Goal: Check status: Check status

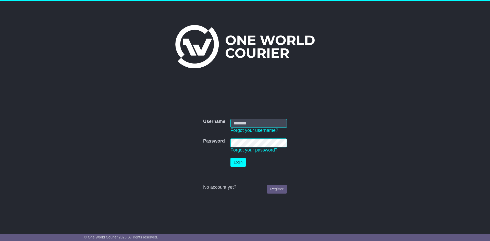
type input "**********"
click at [240, 161] on button "Login" at bounding box center [237, 162] width 15 height 9
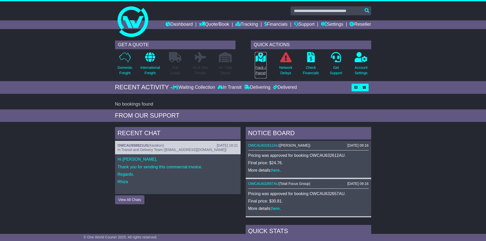
click at [264, 65] on p "Track a Parcel" at bounding box center [261, 70] width 12 height 11
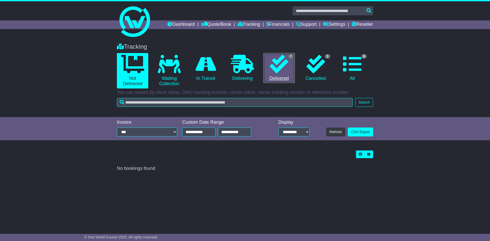
click at [285, 56] on icon at bounding box center [279, 64] width 18 height 18
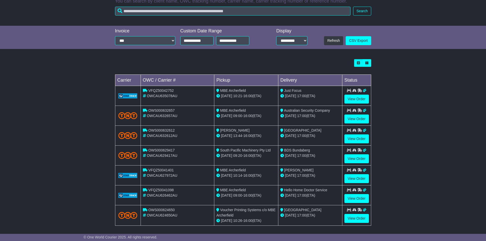
scroll to position [94, 0]
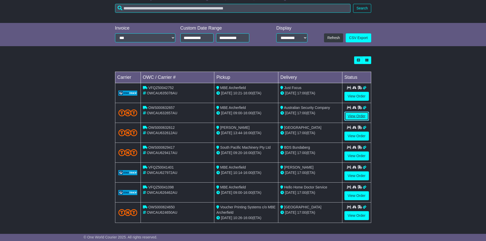
click at [354, 117] on link "View Order" at bounding box center [356, 116] width 24 height 9
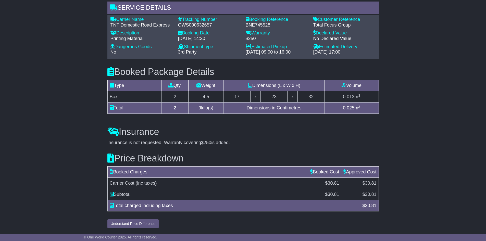
scroll to position [398, 0]
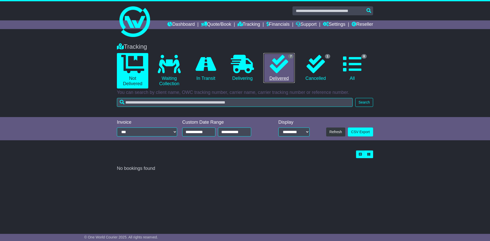
click at [273, 64] on icon at bounding box center [279, 64] width 18 height 18
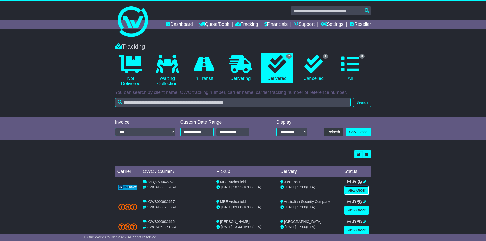
click at [354, 193] on link "View Order" at bounding box center [356, 190] width 24 height 9
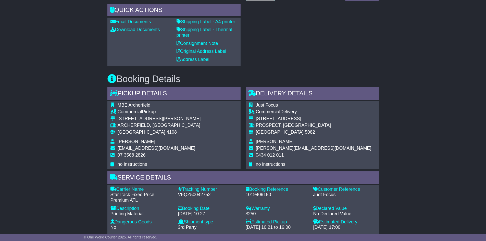
scroll to position [357, 0]
